Goal: Transaction & Acquisition: Purchase product/service

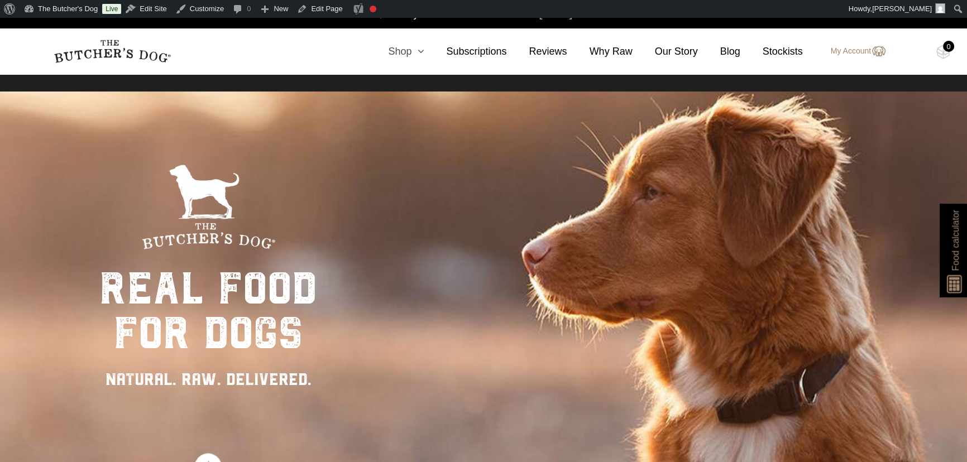
click at [411, 50] on link "Shop" at bounding box center [395, 51] width 58 height 15
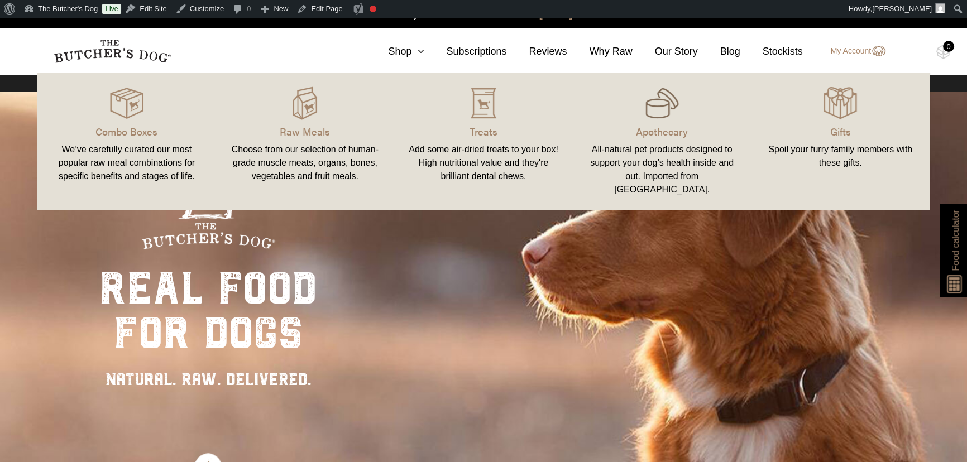
click at [665, 108] on img at bounding box center [661, 103] width 33 height 33
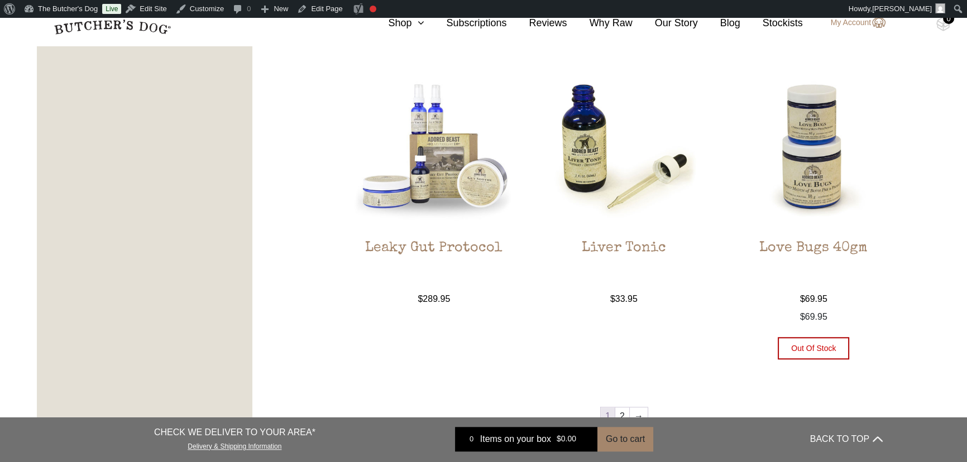
scroll to position [1218, 0]
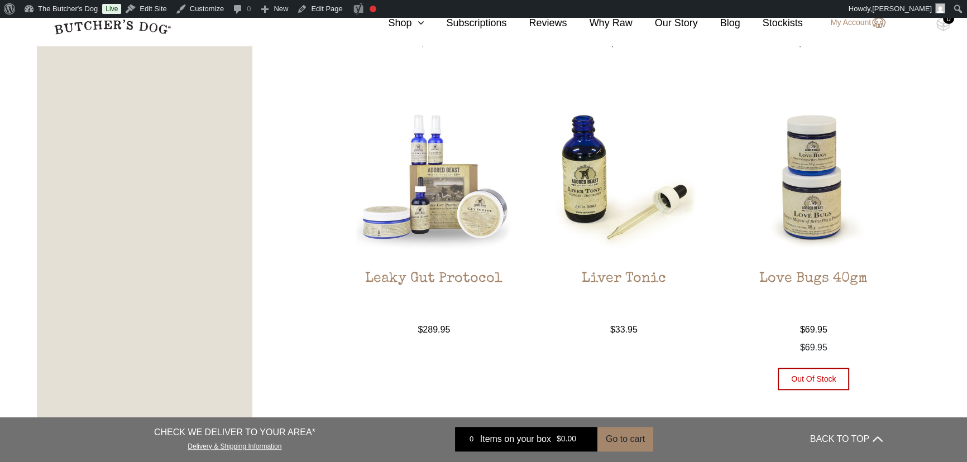
click at [810, 166] on img at bounding box center [813, 177] width 169 height 169
click at [807, 199] on img at bounding box center [813, 177] width 169 height 169
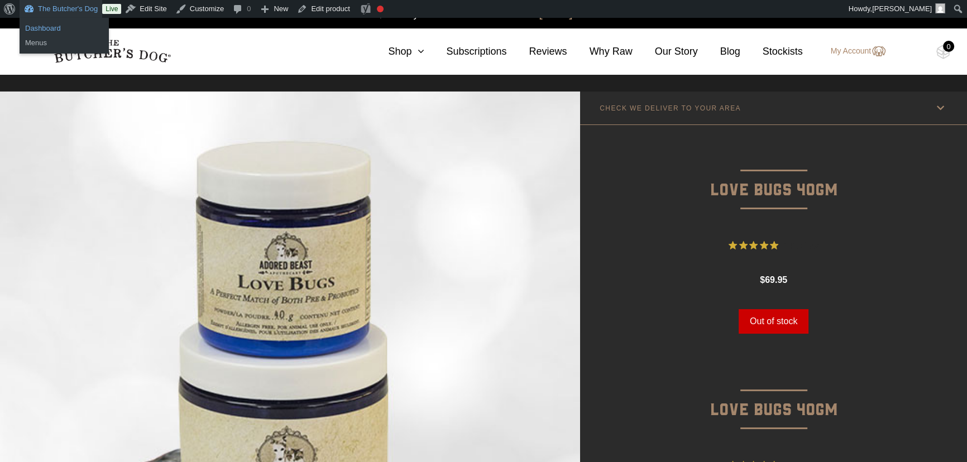
click at [56, 28] on link "Dashboard" at bounding box center [64, 28] width 89 height 15
